Goal: Navigation & Orientation: Find specific page/section

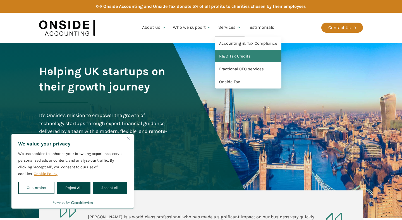
click at [240, 56] on link "R&D Tax Credits" at bounding box center [248, 56] width 66 height 13
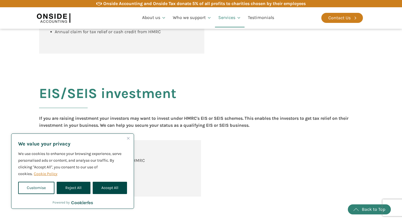
scroll to position [406, 0]
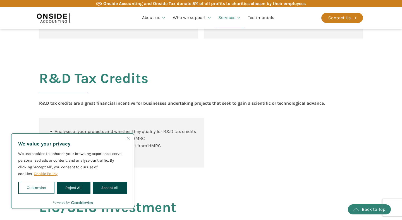
click at [128, 137] on img "Close" at bounding box center [128, 138] width 3 height 3
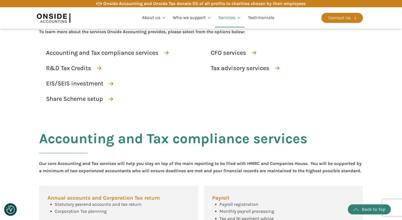
scroll to position [0, 0]
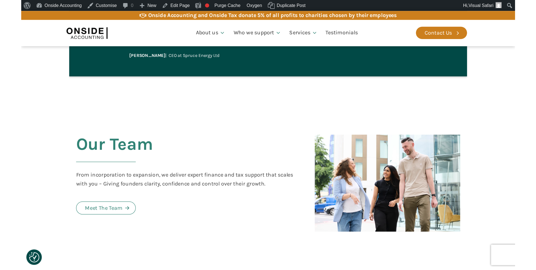
scroll to position [1251, 0]
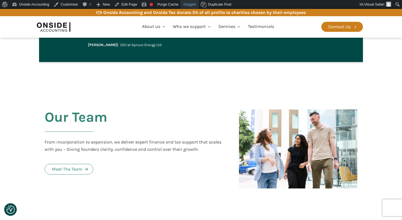
click at [195, 7] on div "Oxygen" at bounding box center [189, 4] width 18 height 9
click at [192, 5] on div "Oxygen" at bounding box center [189, 4] width 18 height 9
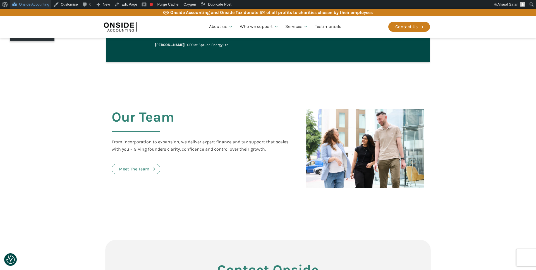
click at [41, 3] on link "Onside Accounting" at bounding box center [31, 4] width 42 height 9
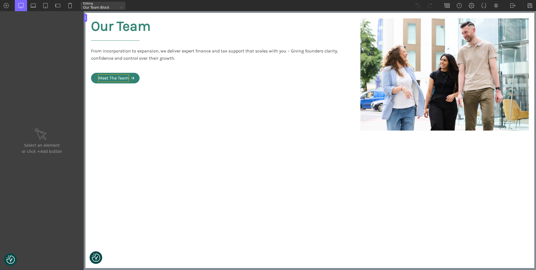
click at [117, 78] on div "Meet The Team" at bounding box center [113, 77] width 30 height 7
type input "text_block-425-564"
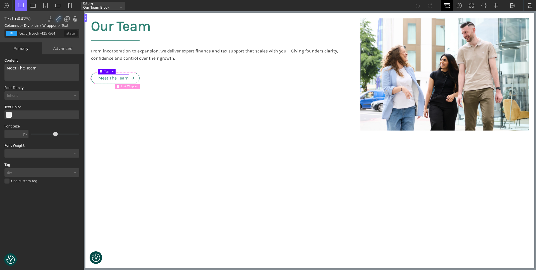
click at [448, 4] on img at bounding box center [447, 6] width 6 height 6
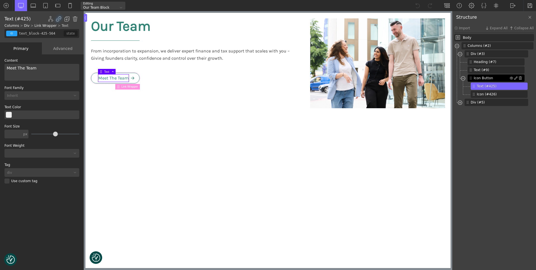
click at [477, 78] on span "Icon Button" at bounding box center [491, 78] width 36 height 5
type input "white-svg-hover"
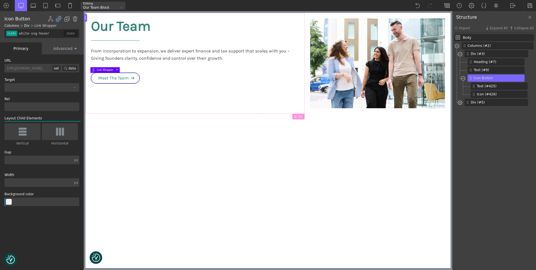
click at [55, 67] on div "set" at bounding box center [56, 68] width 8 height 6
type input "http://www.onsideaccounting.com/our-team"
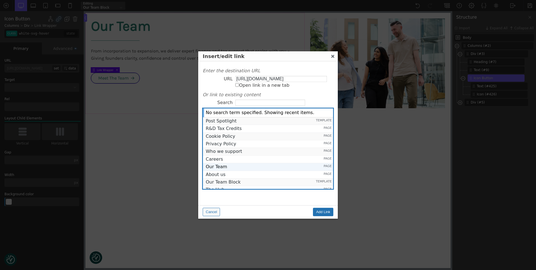
click at [230, 167] on span "Our Team" at bounding box center [259, 166] width 107 height 5
type input "https://onsideaccounting.com/our-team/"
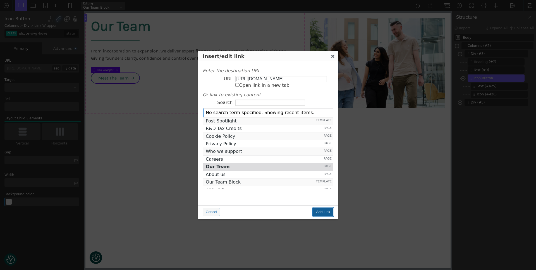
click at [328, 211] on input "Add Link" at bounding box center [323, 212] width 20 height 8
type input "https://onsideaccounting.com/our-team/"
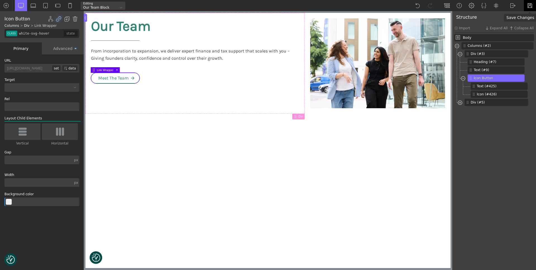
click at [527, 6] on img at bounding box center [530, 6] width 6 height 6
click at [509, 3] on div "WP Admin Frontend Frontend" at bounding box center [512, 5] width 12 height 11
click at [512, 25] on link "Frontend" at bounding box center [518, 23] width 24 height 9
